Goal: Task Accomplishment & Management: Use online tool/utility

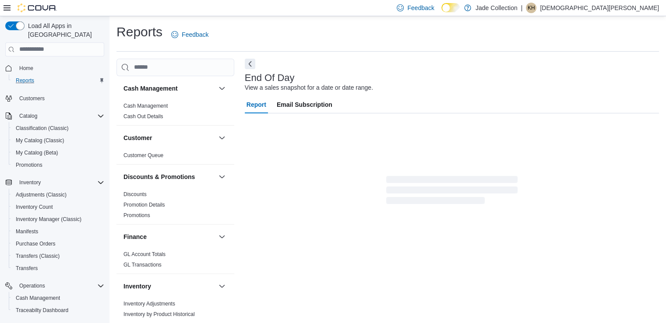
scroll to position [2, 0]
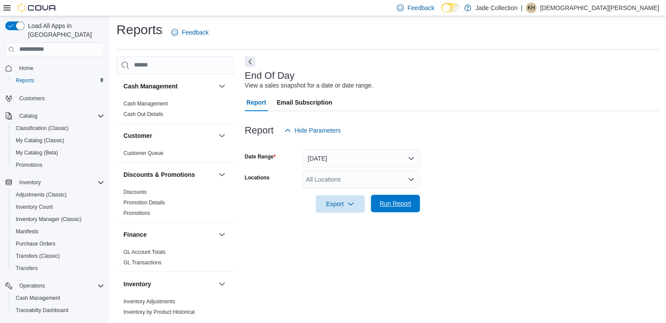
click at [395, 205] on span "Run Report" at bounding box center [395, 203] width 32 height 9
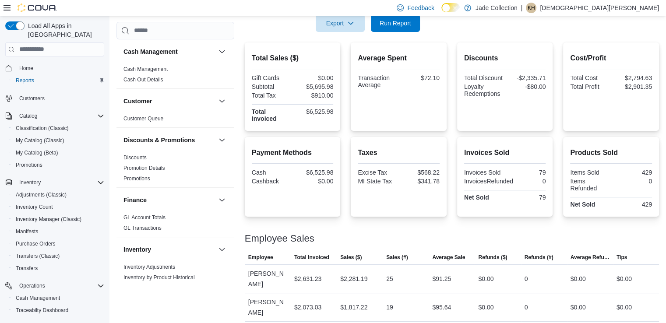
scroll to position [235, 0]
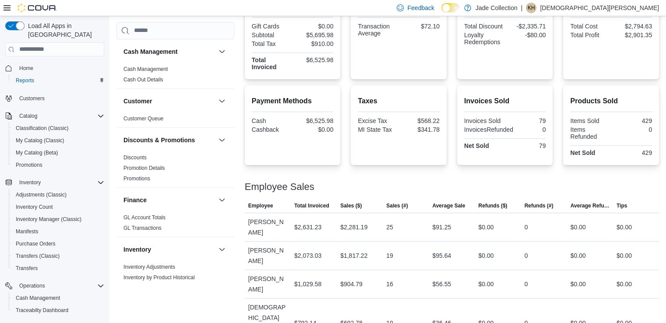
click at [618, 7] on p "[DEMOGRAPHIC_DATA][PERSON_NAME]" at bounding box center [599, 8] width 119 height 11
click at [414, 8] on div "Feedback Dark Mode Jade Collection | KH [PERSON_NAME]" at bounding box center [333, 8] width 666 height 16
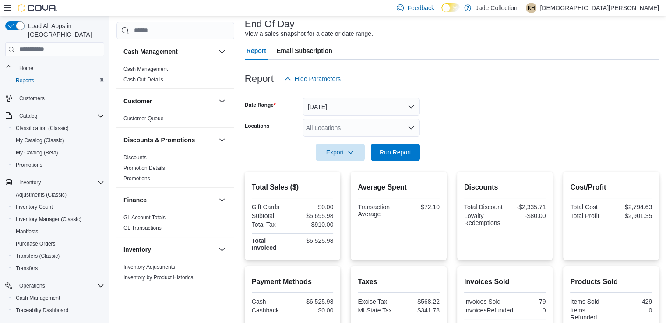
scroll to position [0, 0]
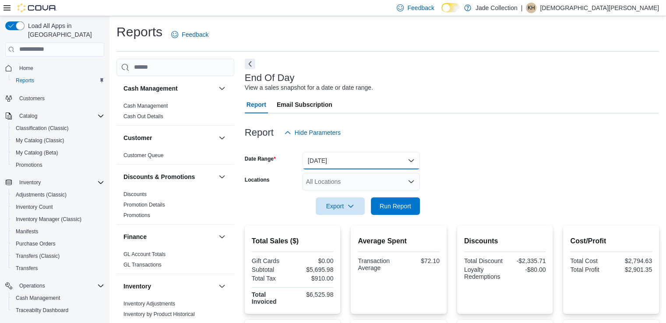
click at [410, 162] on button "[DATE]" at bounding box center [360, 161] width 117 height 18
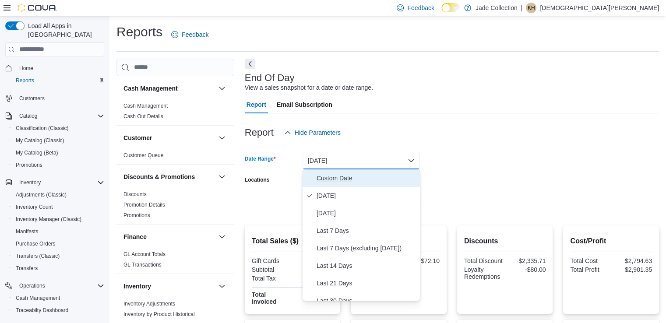
click at [328, 179] on span "Custom Date" at bounding box center [366, 178] width 100 height 11
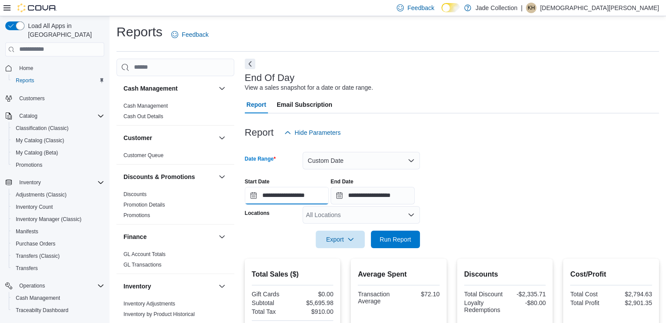
click at [251, 197] on input "**********" at bounding box center [287, 196] width 84 height 18
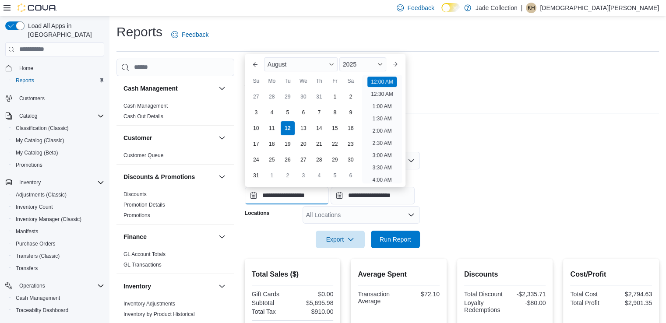
scroll to position [27, 0]
click at [336, 99] on div "1" at bounding box center [334, 96] width 15 height 15
type input "**********"
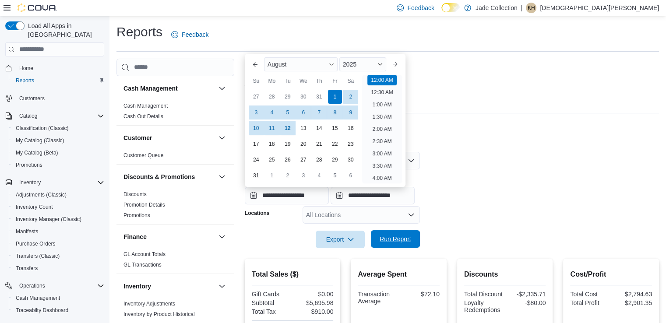
click at [392, 241] on span "Run Report" at bounding box center [395, 239] width 32 height 9
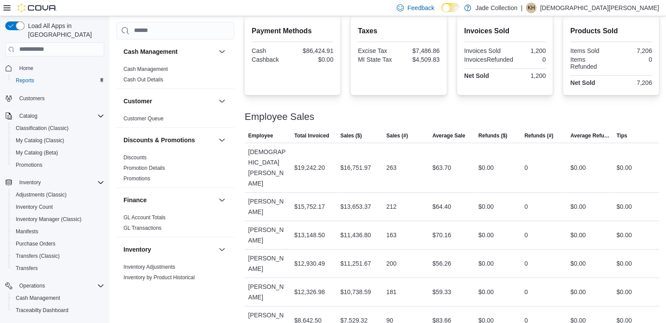
scroll to position [342, 0]
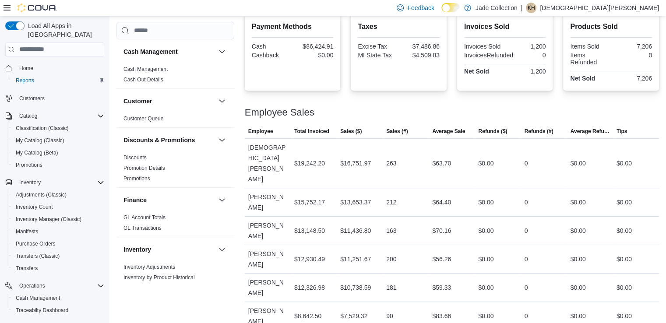
click at [616, 9] on p "[DEMOGRAPHIC_DATA][PERSON_NAME]" at bounding box center [599, 8] width 119 height 11
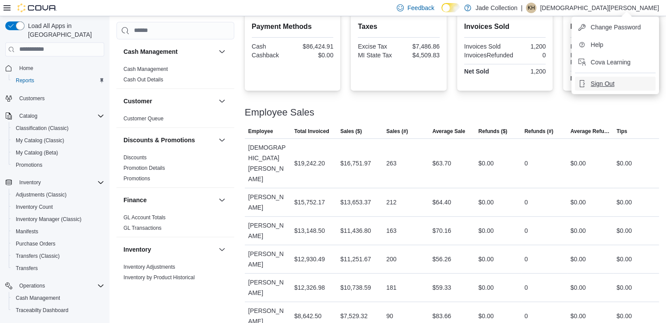
click at [592, 85] on span "Sign Out" at bounding box center [602, 83] width 24 height 9
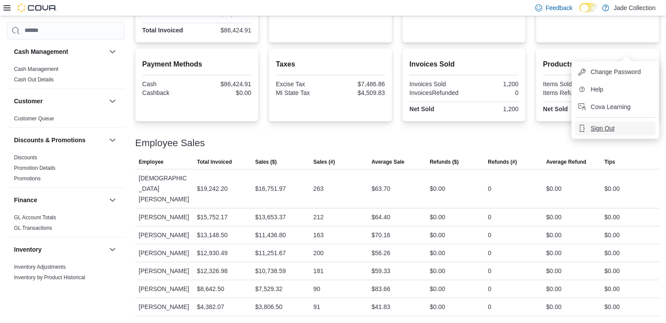
scroll to position [286, 0]
